Goal: Task Accomplishment & Management: Manage account settings

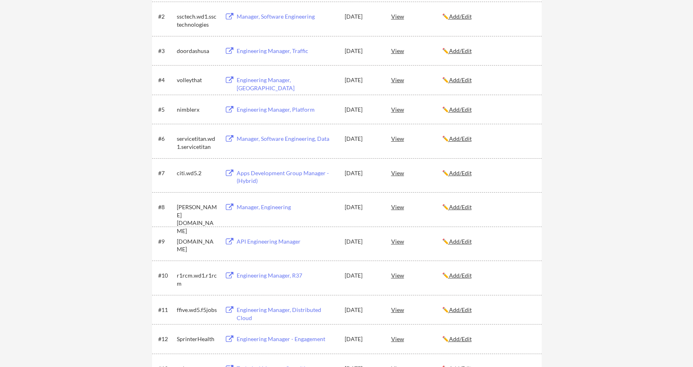
scroll to position [196, 0]
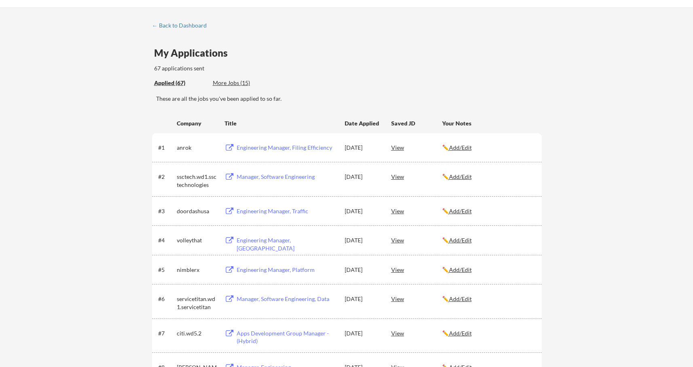
scroll to position [0, 0]
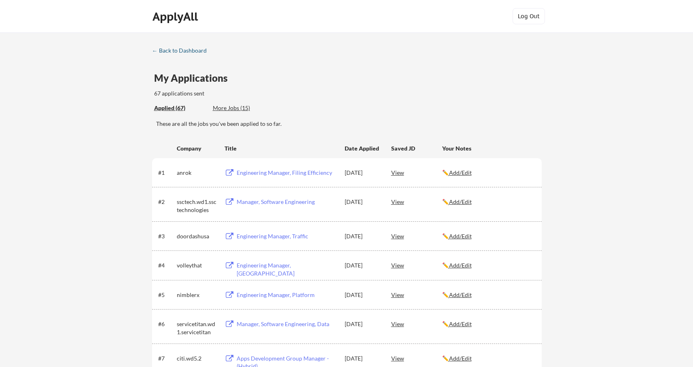
click at [180, 51] on div "← Back to Dashboard" at bounding box center [182, 51] width 61 height 6
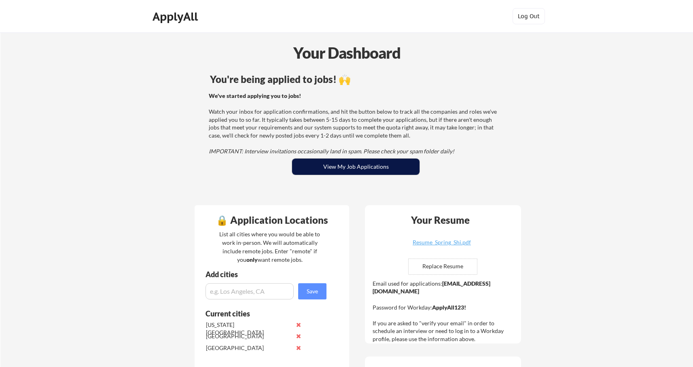
click at [376, 162] on button "View My Job Applications" at bounding box center [355, 167] width 127 height 16
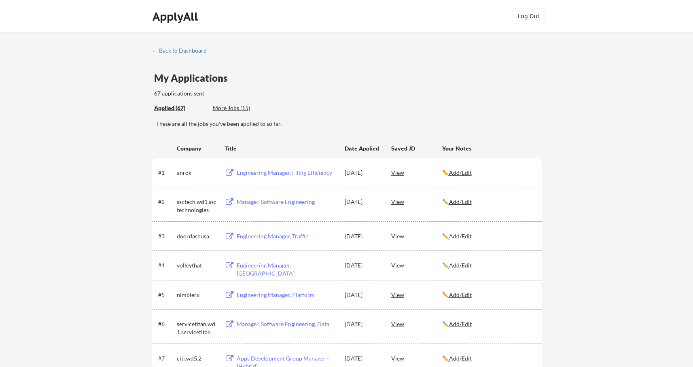
click at [237, 108] on div "More Jobs (15)" at bounding box center [242, 108] width 59 height 8
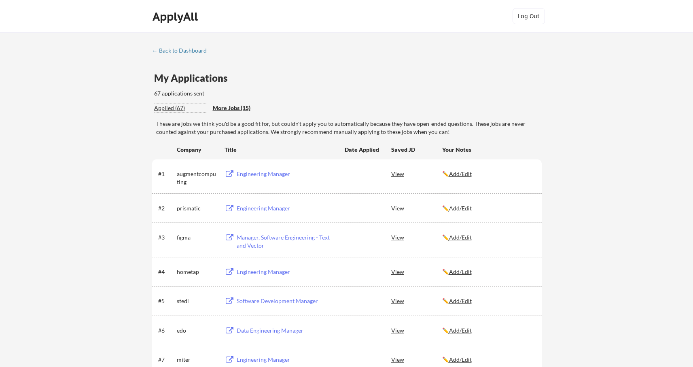
click at [178, 106] on div "Applied (67)" at bounding box center [180, 108] width 53 height 8
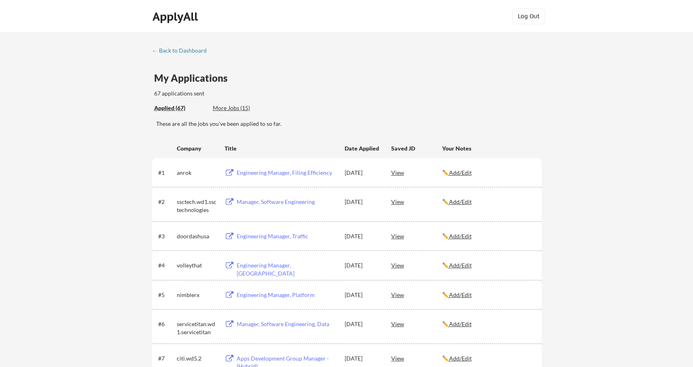
click at [233, 109] on div "More Jobs (15)" at bounding box center [242, 108] width 59 height 8
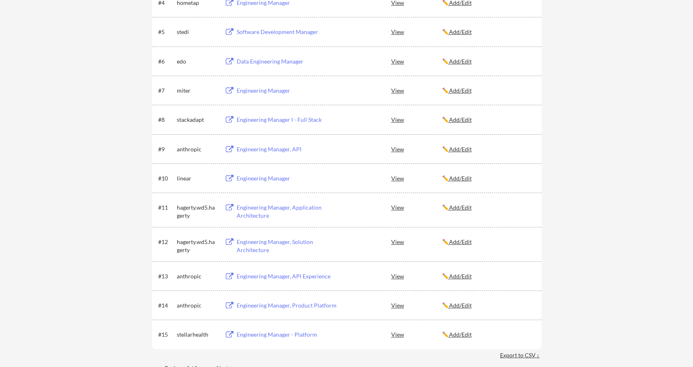
scroll to position [544, 0]
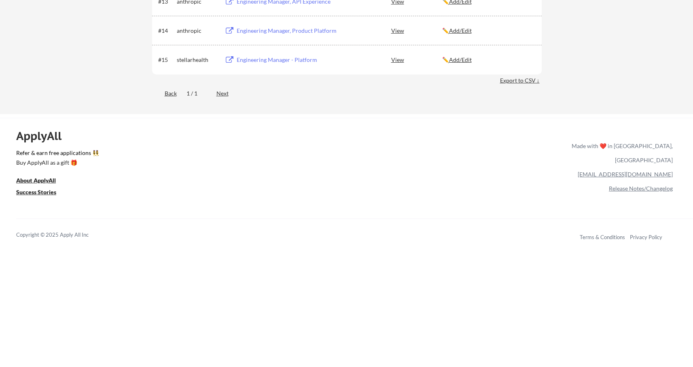
click at [651, 171] on link "[EMAIL_ADDRESS][DOMAIN_NAME]" at bounding box center [625, 174] width 95 height 7
drag, startPoint x: 676, startPoint y: 159, endPoint x: 632, endPoint y: 163, distance: 44.2
click at [632, 163] on div "ApplyAll Refer & earn free applications 👯‍♀️ Buy ApplyAll as a gift 🎁 About App…" at bounding box center [346, 187] width 693 height 128
click at [586, 167] on div "[EMAIL_ADDRESS][DOMAIN_NAME]" at bounding box center [620, 174] width 104 height 14
drag, startPoint x: 674, startPoint y: 159, endPoint x: 648, endPoint y: 160, distance: 26.7
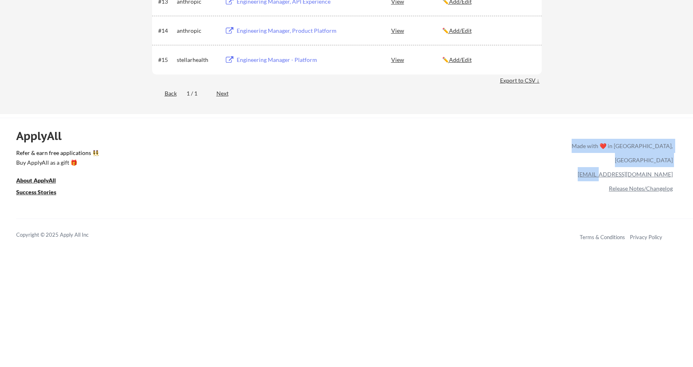
click at [648, 160] on div "ApplyAll Refer & earn free applications 👯‍♀️ Buy ApplyAll as a gift 🎁 About App…" at bounding box center [346, 187] width 693 height 128
click at [673, 157] on div "ApplyAll Refer & earn free applications 👯‍♀️ Buy ApplyAll as a gift 🎁 About App…" at bounding box center [346, 187] width 693 height 128
drag, startPoint x: 675, startPoint y: 161, endPoint x: 668, endPoint y: 161, distance: 6.5
click at [668, 161] on div "ApplyAll Refer & earn free applications 👯‍♀️ Buy ApplyAll as a gift 🎁 About App…" at bounding box center [346, 187] width 693 height 128
click at [674, 163] on div "ApplyAll Refer & earn free applications 👯‍♀️ Buy ApplyAll as a gift 🎁 About App…" at bounding box center [346, 187] width 693 height 128
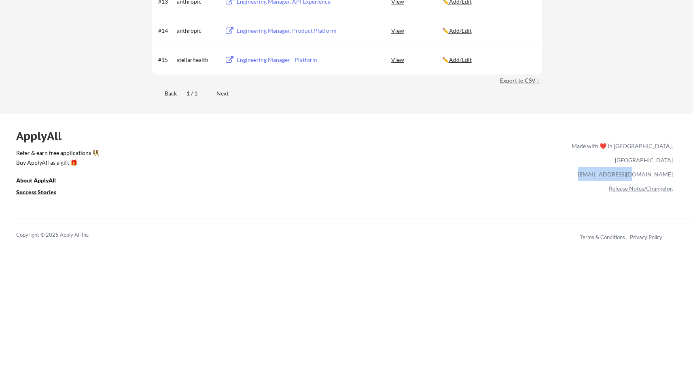
drag, startPoint x: 621, startPoint y: 161, endPoint x: 672, endPoint y: 160, distance: 50.2
click at [672, 167] on div "[EMAIL_ADDRESS][DOMAIN_NAME]" at bounding box center [620, 174] width 104 height 14
copy link "[EMAIL_ADDRESS][DOMAIN_NAME]"
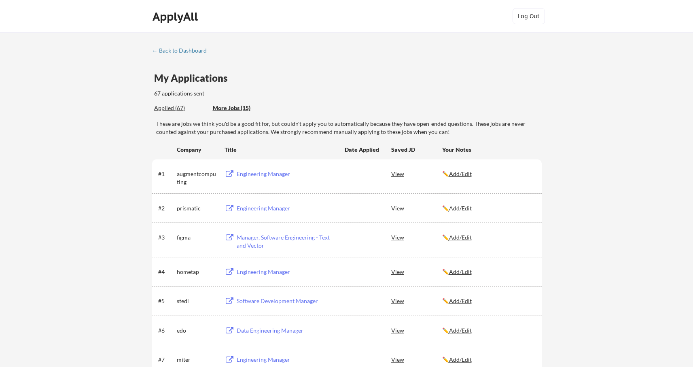
scroll to position [2, 0]
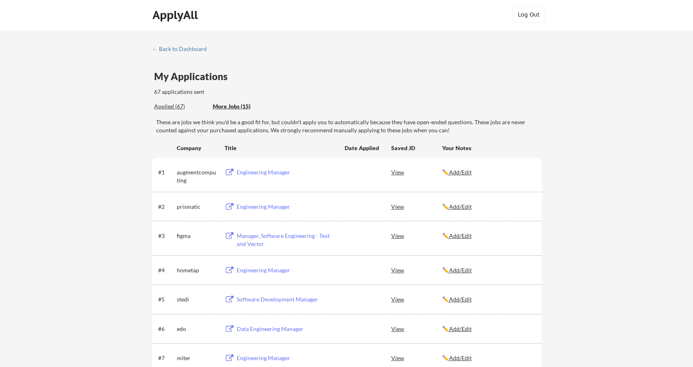
click at [165, 108] on div "Applied (67)" at bounding box center [180, 106] width 53 height 8
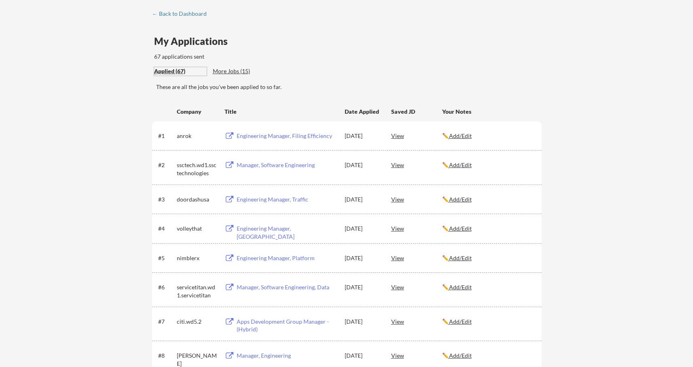
scroll to position [0, 0]
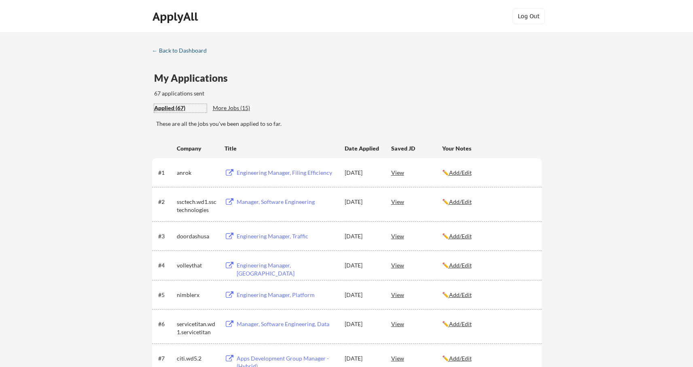
click at [182, 51] on div "← Back to Dashboard" at bounding box center [182, 51] width 61 height 6
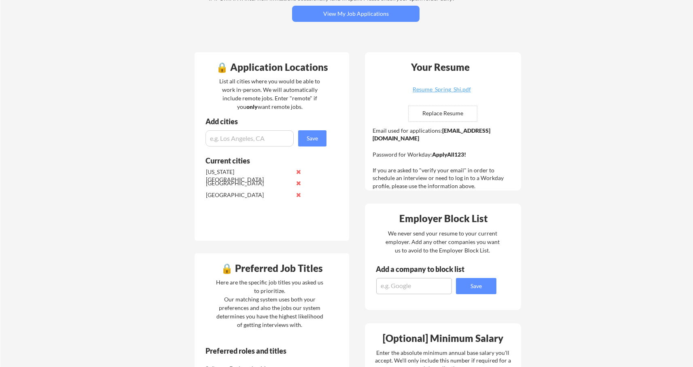
scroll to position [151, 0]
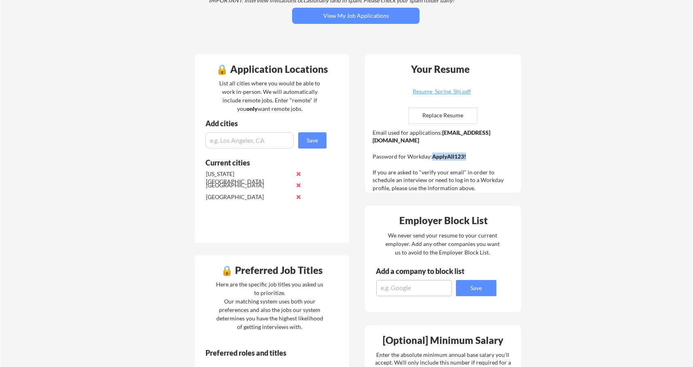
drag, startPoint x: 432, startPoint y: 148, endPoint x: 475, endPoint y: 148, distance: 43.3
click at [475, 148] on div "Email used for applications: [EMAIL_ADDRESS][DOMAIN_NAME] Password for Workday:…" at bounding box center [444, 161] width 143 height 64
copy strong "ApplyAll123!"
click at [455, 136] on div "Email used for applications: [EMAIL_ADDRESS][DOMAIN_NAME] Password for Workday:…" at bounding box center [444, 161] width 143 height 64
drag, startPoint x: 441, startPoint y: 133, endPoint x: 502, endPoint y: 137, distance: 61.2
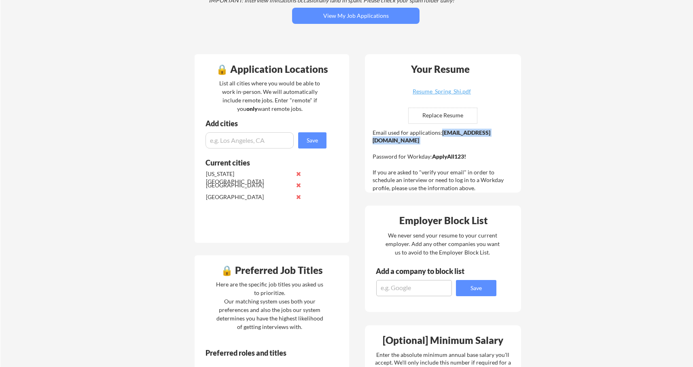
click at [502, 137] on div "Email used for applications: [EMAIL_ADDRESS][DOMAIN_NAME] Password for Workday:…" at bounding box center [444, 161] width 143 height 64
copy div "[EMAIL_ADDRESS][DOMAIN_NAME]"
